Goal: Find specific page/section: Find specific page/section

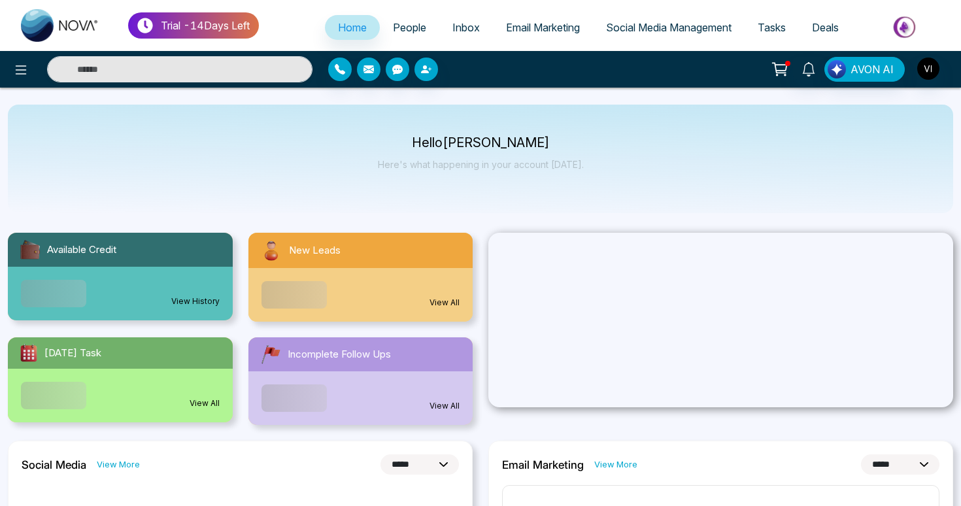
select select "*"
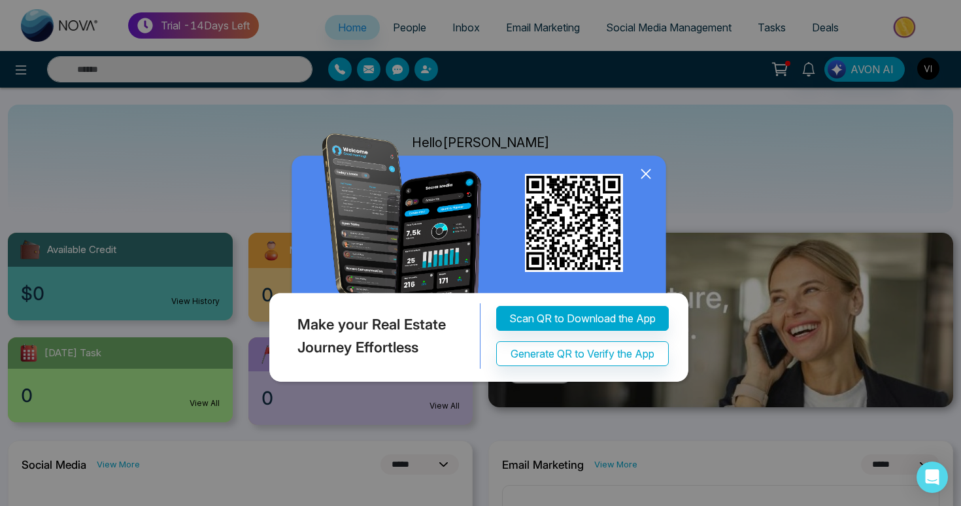
click at [650, 176] on icon at bounding box center [646, 174] width 20 height 20
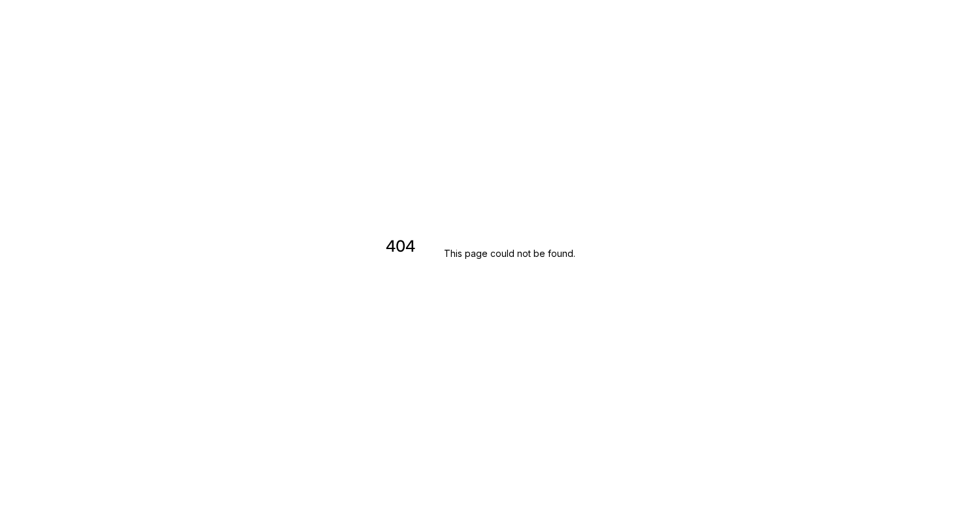
click at [637, 84] on div "404 This page could not be found ." at bounding box center [480, 253] width 961 height 506
